Goal: Task Accomplishment & Management: Manage account settings

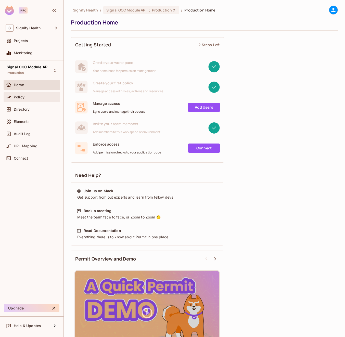
click at [37, 100] on div "Policy" at bounding box center [32, 97] width 52 height 6
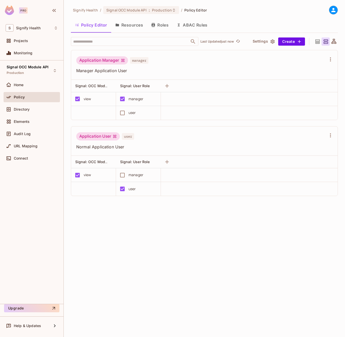
click at [88, 238] on div "Signify Health / Signal OCC Module API : Production / Policy Editor Policy Edit…" at bounding box center [204, 168] width 281 height 337
click at [42, 69] on span "Signal OCC Module API" at bounding box center [28, 67] width 42 height 4
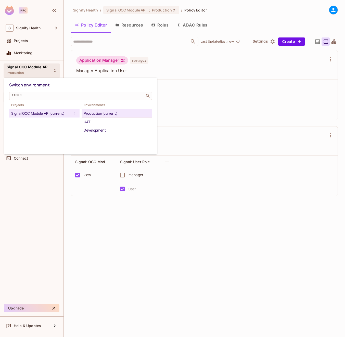
click at [41, 70] on div at bounding box center [172, 168] width 345 height 337
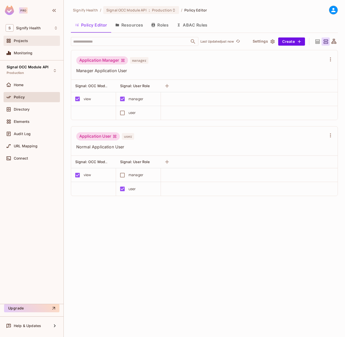
click at [39, 44] on div "Projects" at bounding box center [32, 41] width 56 height 10
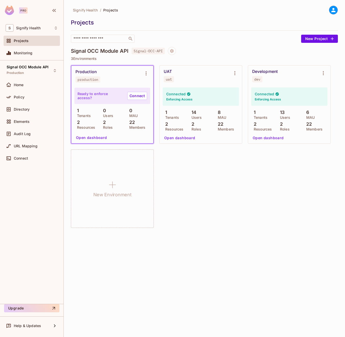
click at [238, 246] on div "Signify Health / Projects Projects ​ New Project Signal OCC Module API Signal-O…" at bounding box center [204, 168] width 281 height 337
click at [147, 76] on button "Environment settings" at bounding box center [146, 73] width 10 height 10
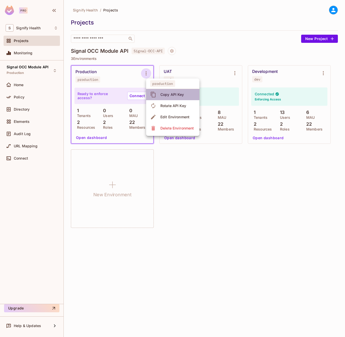
click at [165, 94] on div "Copy API Key" at bounding box center [172, 94] width 24 height 5
